Goal: Obtain resource: Download file/media

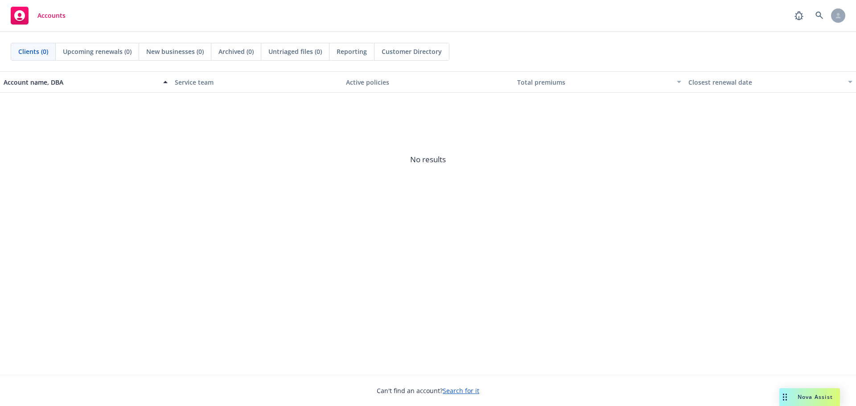
click at [798, 389] on div "Nova Assist" at bounding box center [809, 397] width 61 height 18
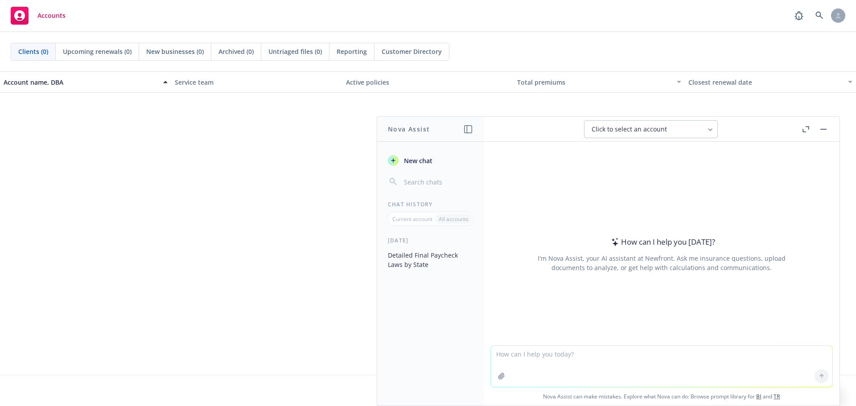
click at [802, 127] on icon "button" at bounding box center [805, 129] width 7 height 6
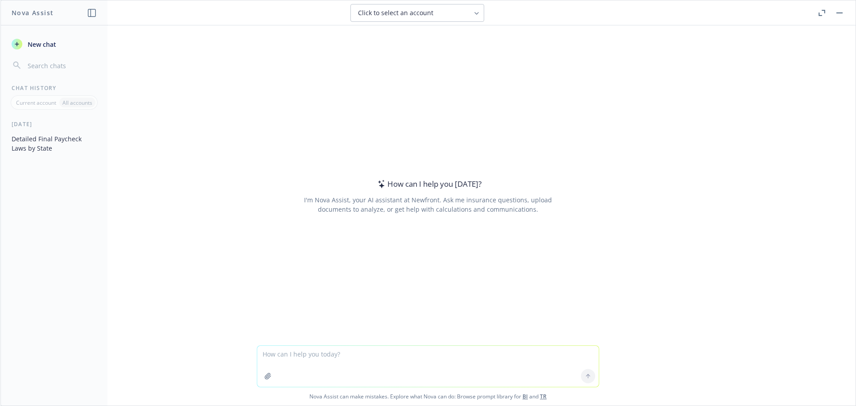
click at [392, 348] on textarea at bounding box center [427, 366] width 341 height 41
type textarea "Can you provide me with a PDF version of the 2026 calendar year"
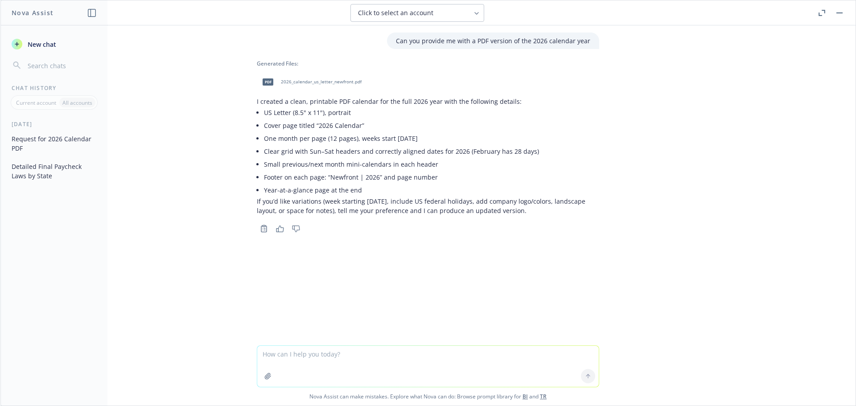
click at [299, 85] on span "2026_calendar_us_letter_newfront.pdf" at bounding box center [321, 82] width 81 height 6
click at [324, 354] on textarea at bounding box center [427, 366] width 341 height 41
type textarea "Can you make it 1 page"
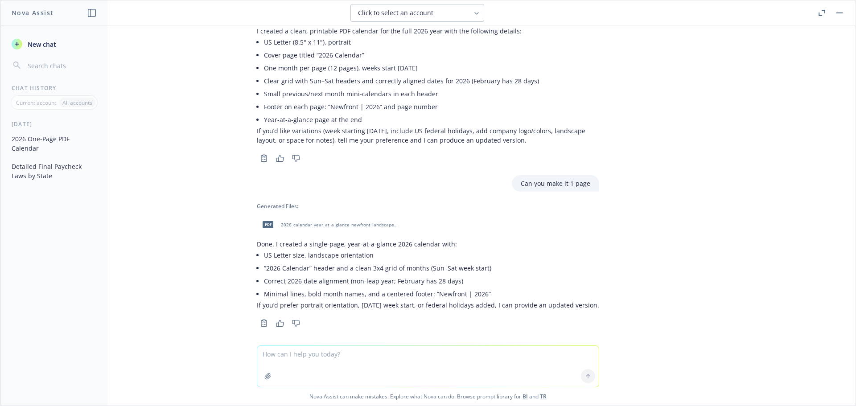
scroll to position [76, 0]
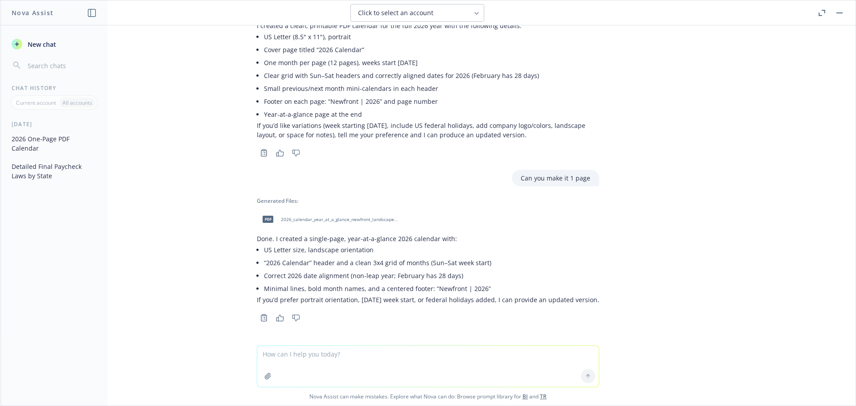
click at [334, 224] on div "pdf 2026_calendar_year_at_a_glance_newfront_landscape.pdf" at bounding box center [328, 219] width 143 height 22
